Goal: Task Accomplishment & Management: Manage account settings

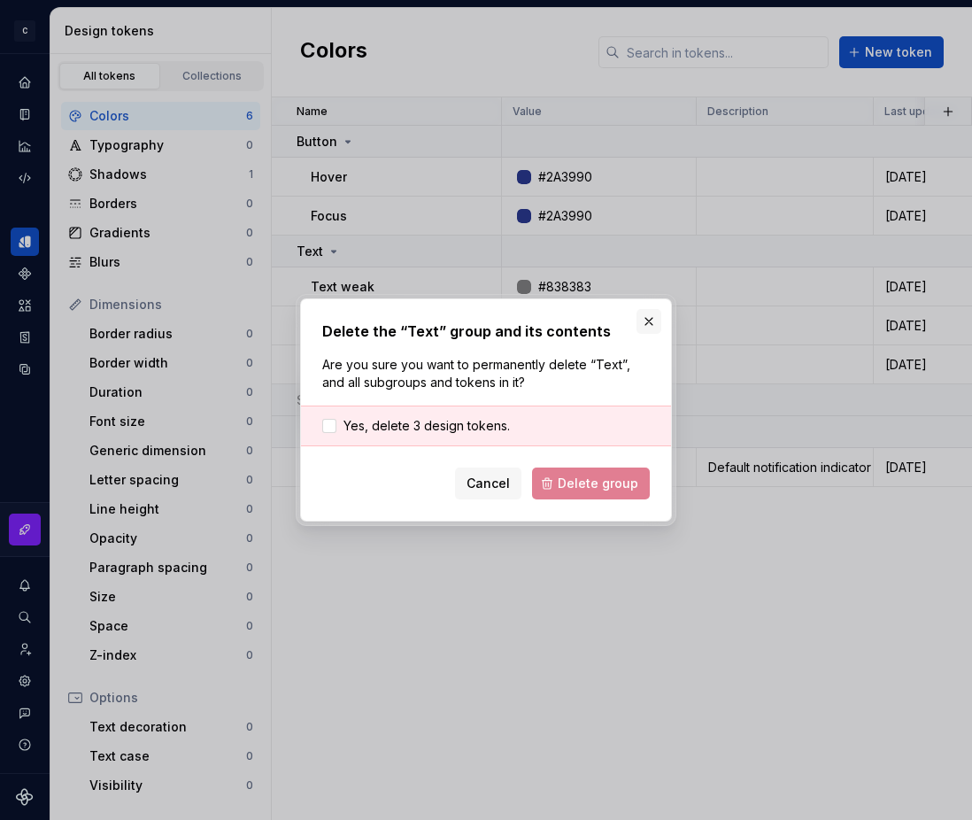
click at [652, 320] on button "button" at bounding box center [649, 321] width 25 height 25
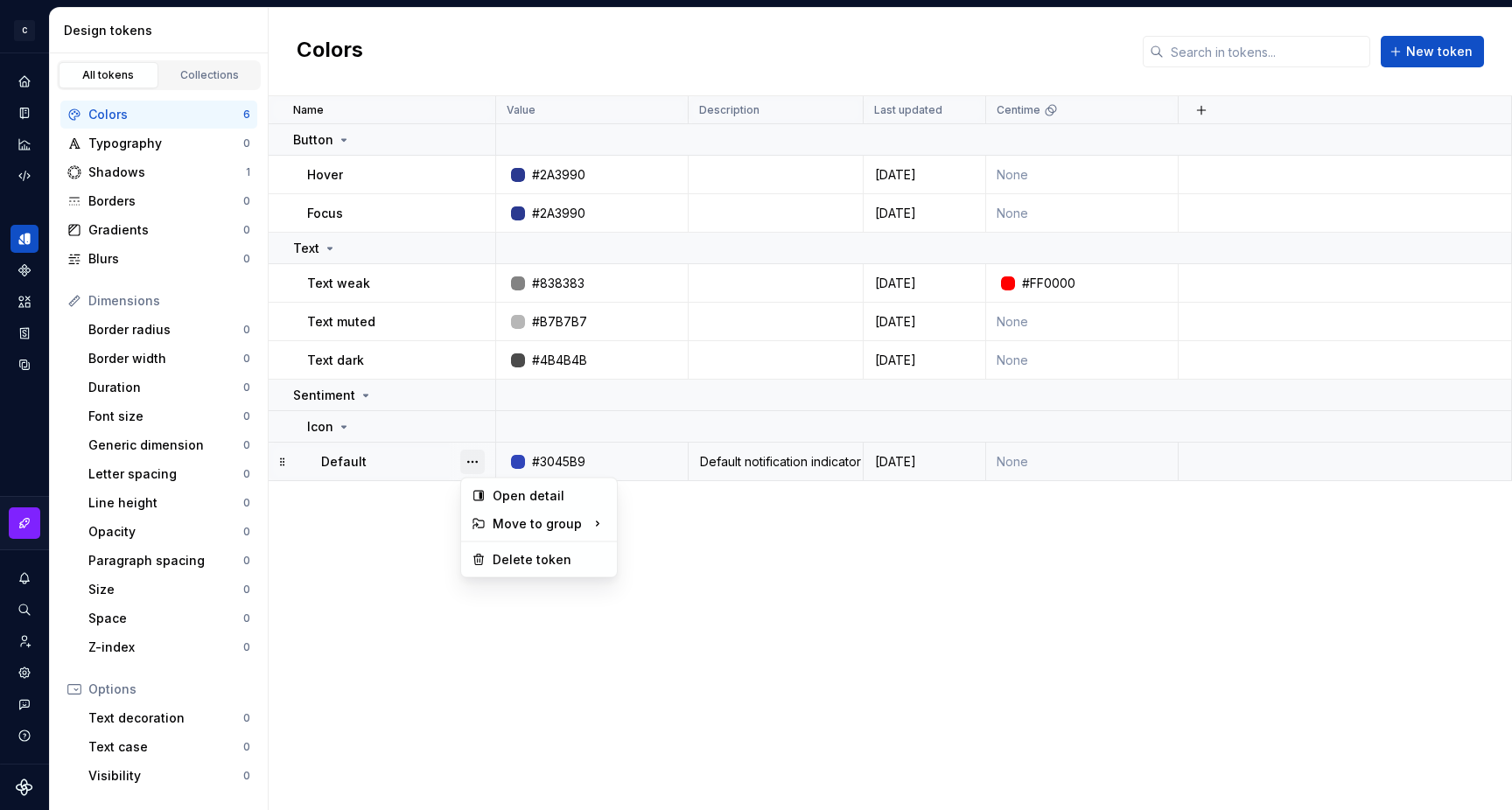
click at [474, 459] on button "button" at bounding box center [472, 461] width 25 height 25
click at [353, 451] on html "C My Design System S Design system data Design tokens All tokens Collections Co…" at bounding box center [756, 405] width 1512 height 810
click at [391, 463] on div "Default" at bounding box center [407, 462] width 173 height 18
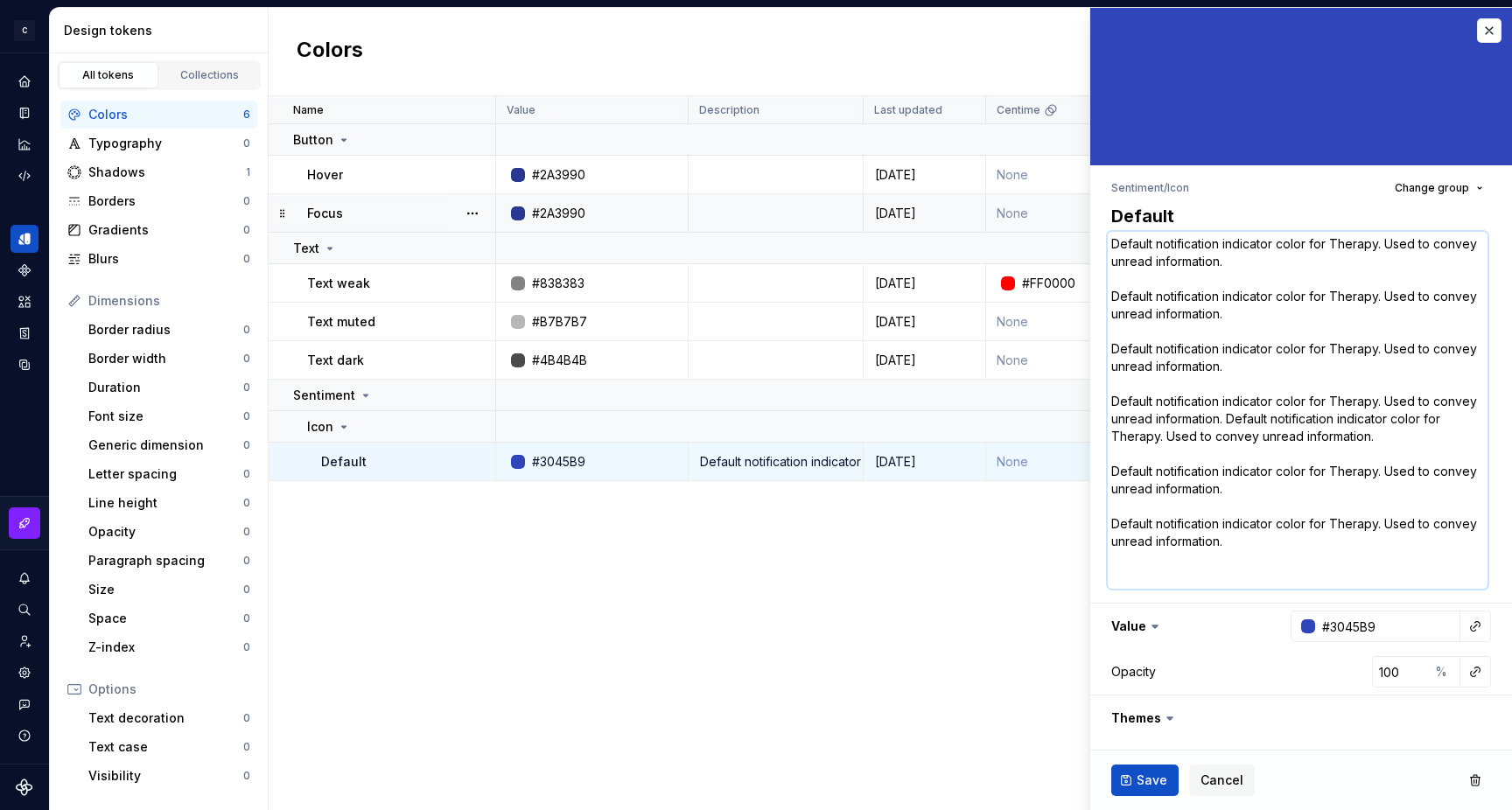
click at [961, 551] on textarea "Default notification indicator color for Therapy. Used to convey unread informa…" at bounding box center [1298, 410] width 379 height 357
type textarea "*"
type textarea "s"
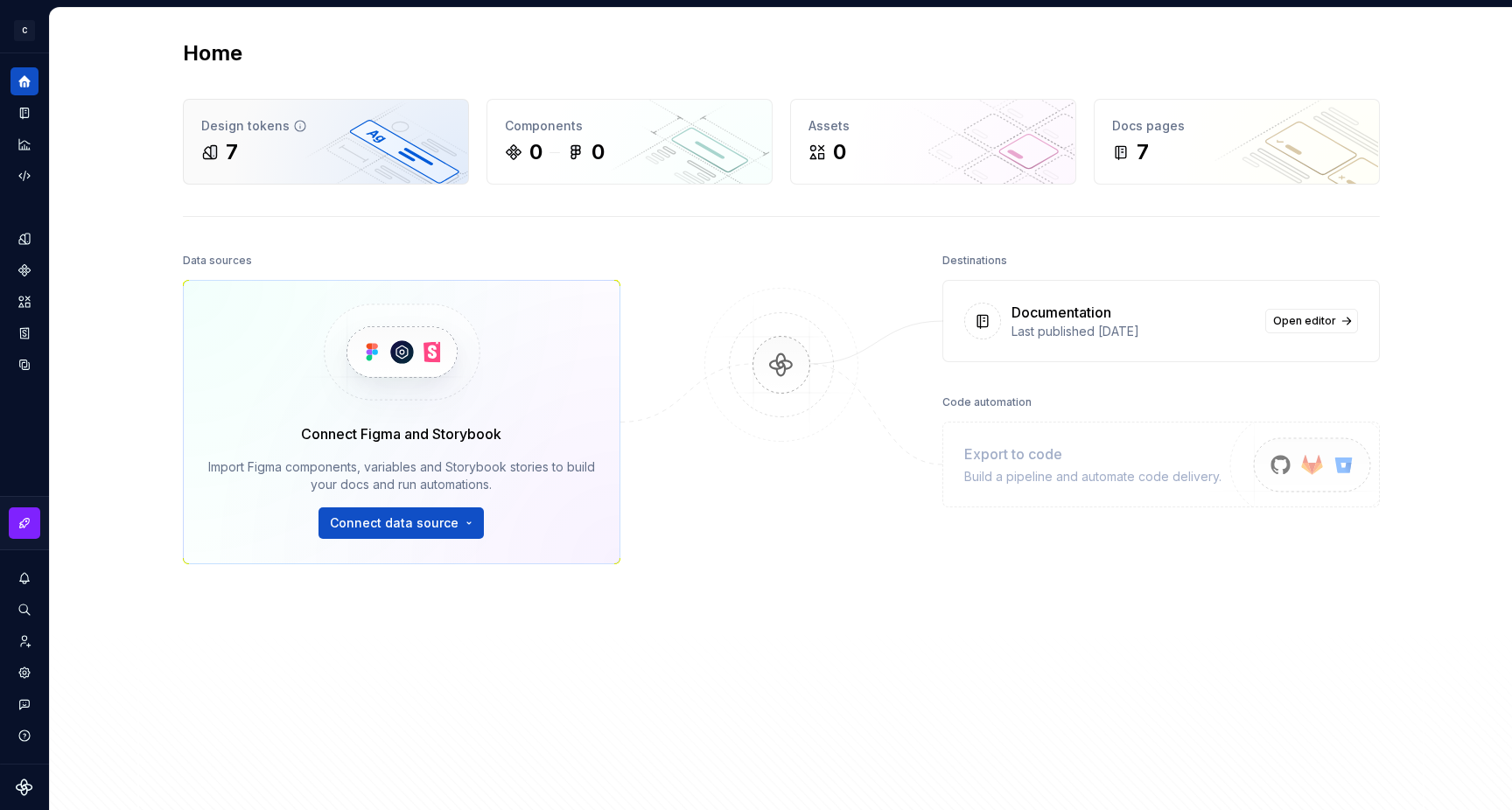
click at [330, 154] on div "7" at bounding box center [326, 152] width 249 height 28
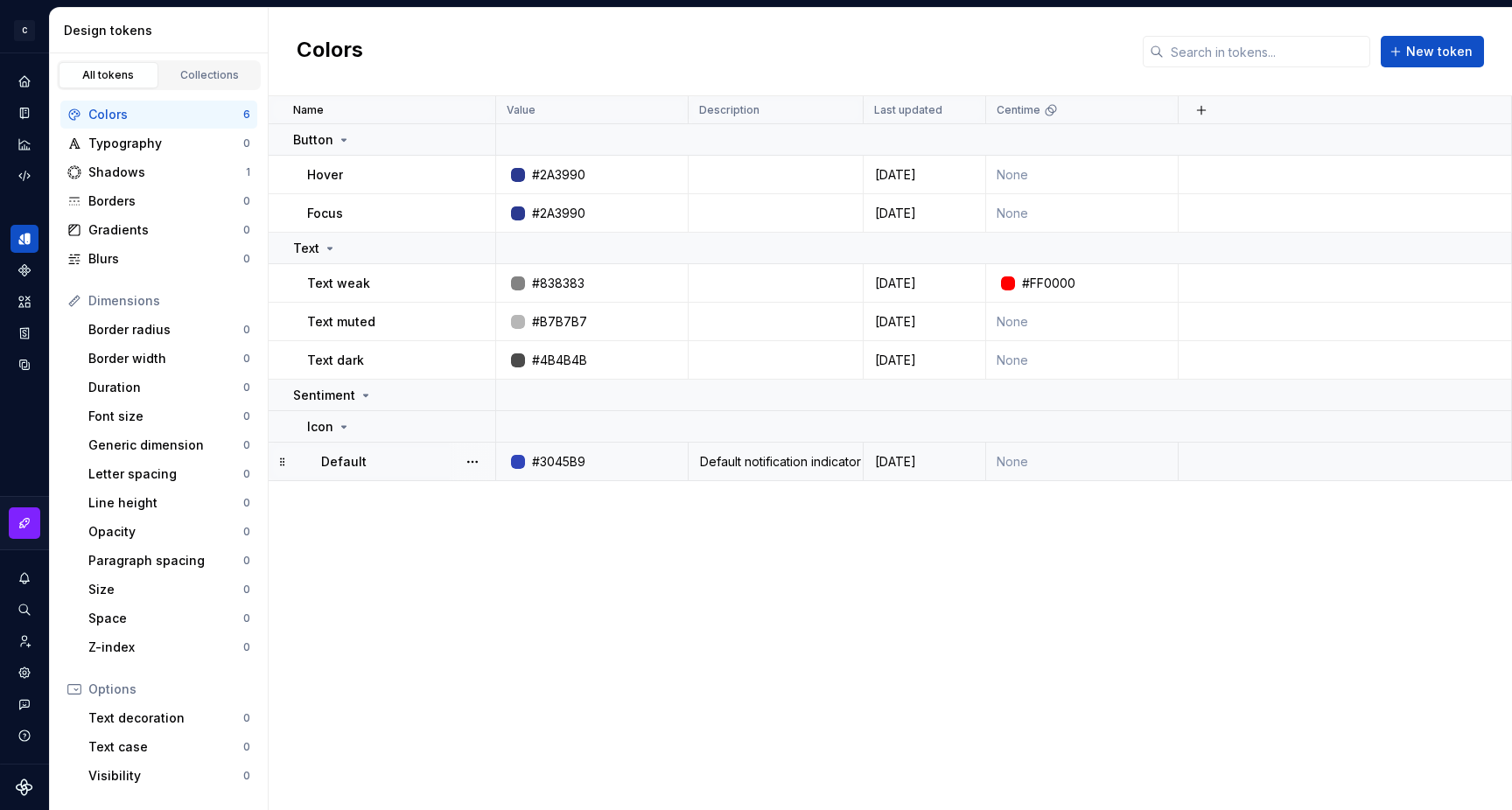
click at [383, 474] on td "Default" at bounding box center [382, 461] width 227 height 39
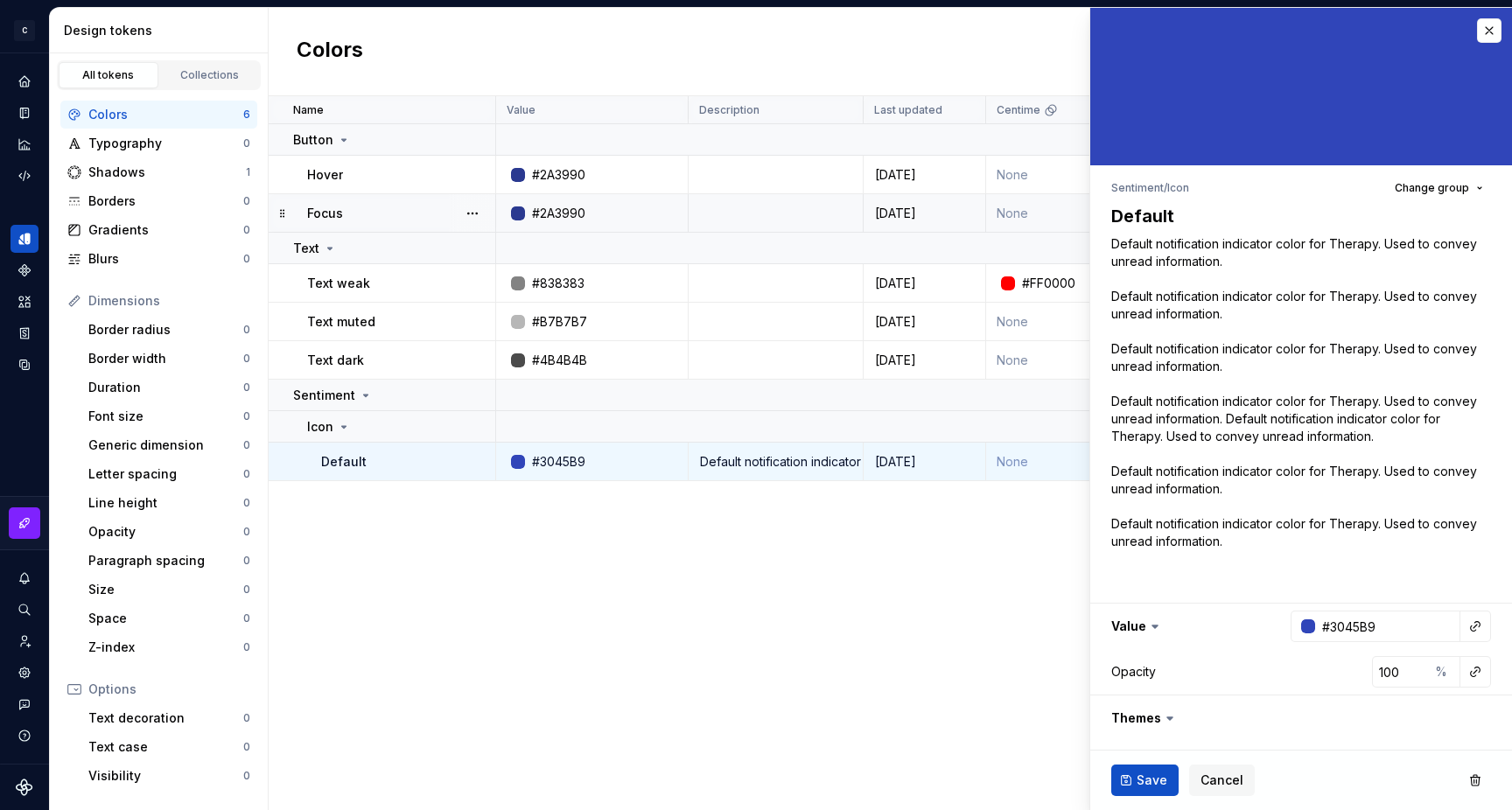
type textarea "*"
click at [1200, 218] on textarea "Default" at bounding box center [1298, 216] width 379 height 32
click at [1215, 214] on textarea "Default" at bounding box center [1298, 216] width 379 height 32
type textarea "Default"
type textarea "*"
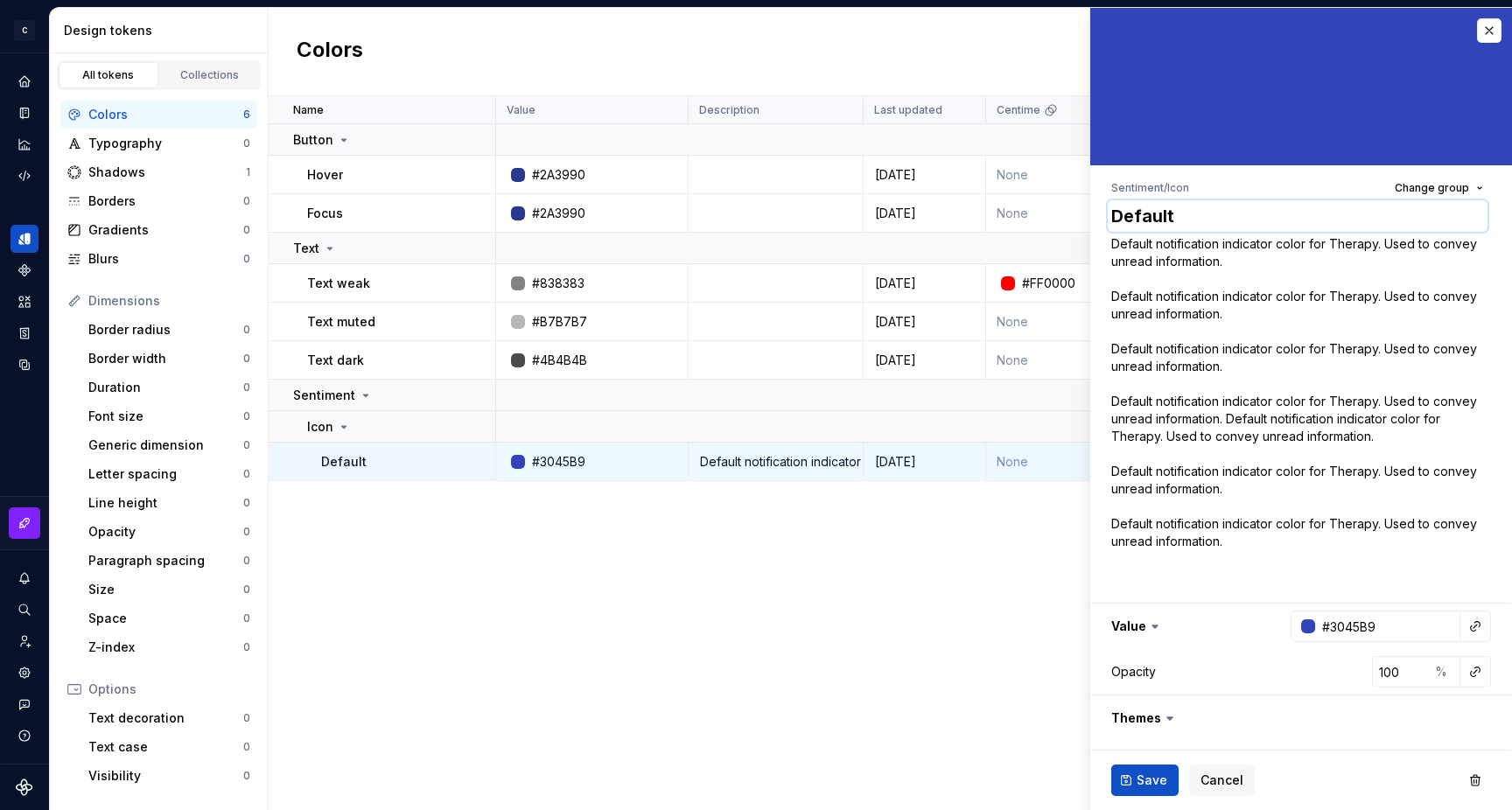
type textarea "Default 2"
type textarea "*"
type textarea "Default 2"
click at [1145, 770] on button "Save" at bounding box center [1145, 780] width 67 height 32
type textarea "*"
